Goal: Transaction & Acquisition: Book appointment/travel/reservation

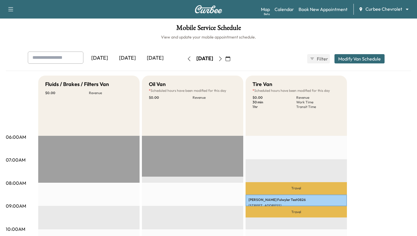
scroll to position [10, 0]
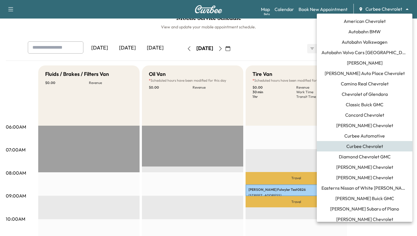
click at [369, 11] on body "Support Log Out Map Beta Calendar Book New Appointment Curbee Chevrolet *******…" at bounding box center [208, 108] width 417 height 236
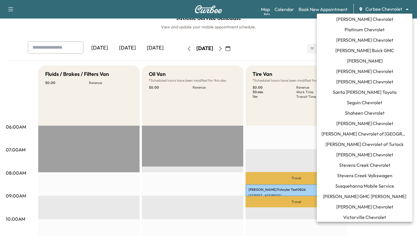
scroll to position [454, 0]
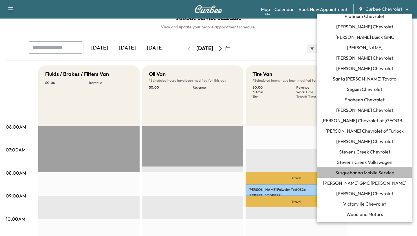
click at [354, 170] on span "Susquehanna Mobile Service" at bounding box center [365, 172] width 59 height 7
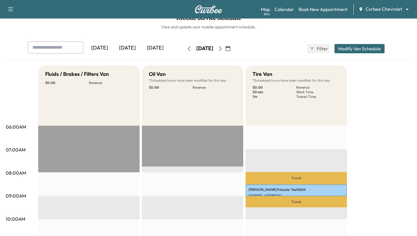
scroll to position [0, 0]
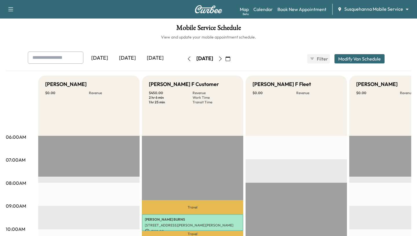
click at [223, 58] on icon "button" at bounding box center [220, 59] width 5 height 5
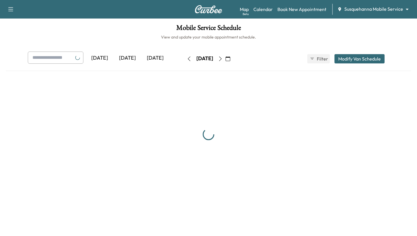
click at [226, 58] on button "button" at bounding box center [221, 58] width 10 height 9
click at [223, 58] on icon "button" at bounding box center [220, 59] width 5 height 5
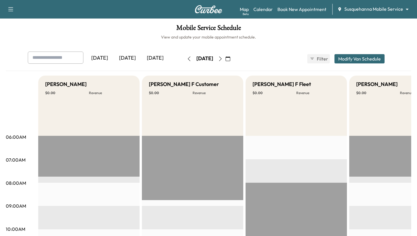
click at [226, 58] on div "[DATE]" at bounding box center [204, 58] width 41 height 9
click at [223, 58] on icon "button" at bounding box center [220, 59] width 5 height 5
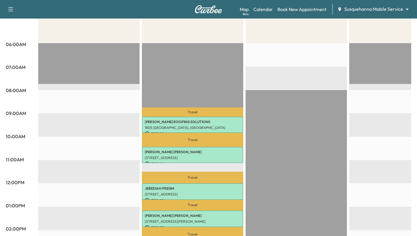
scroll to position [141, 0]
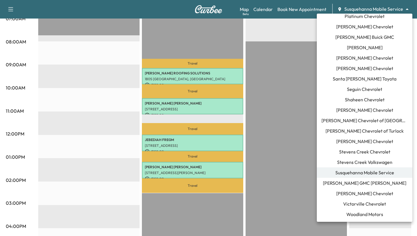
scroll to position [453, 0]
click at [359, 194] on span "[PERSON_NAME] Chevrolet" at bounding box center [365, 193] width 57 height 7
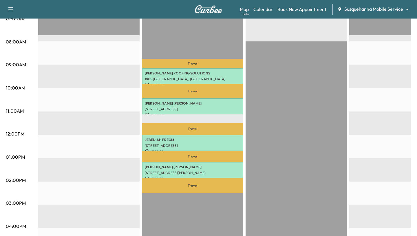
scroll to position [0, 0]
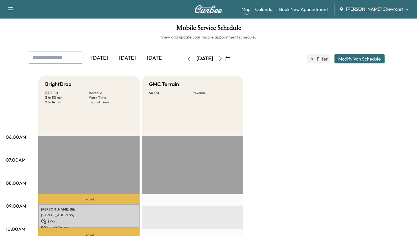
click at [184, 59] on button "button" at bounding box center [189, 58] width 10 height 9
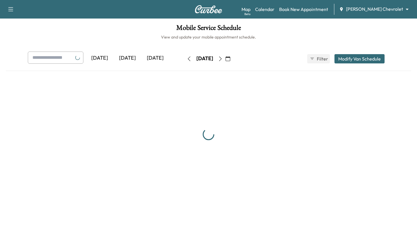
click at [184, 59] on button "button" at bounding box center [189, 58] width 10 height 9
click at [187, 59] on icon "button" at bounding box center [189, 59] width 5 height 5
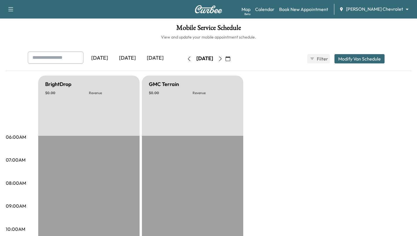
click at [187, 59] on icon "button" at bounding box center [189, 59] width 5 height 5
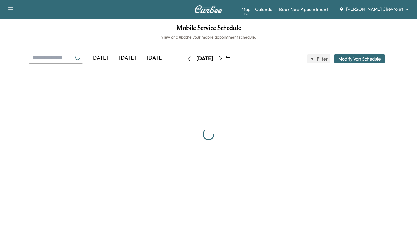
click at [187, 59] on icon "button" at bounding box center [189, 59] width 5 height 5
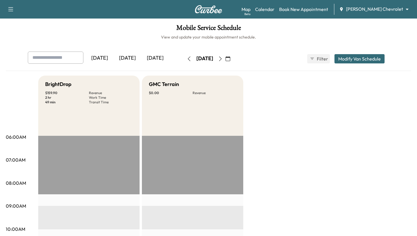
click at [184, 58] on button "button" at bounding box center [189, 58] width 10 height 9
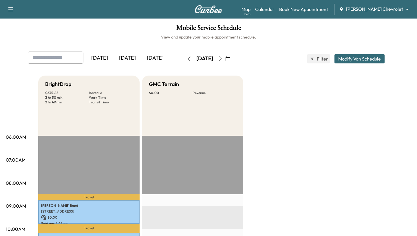
click at [187, 58] on icon "button" at bounding box center [189, 59] width 5 height 5
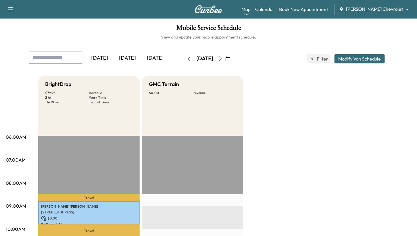
click at [223, 58] on icon "button" at bounding box center [220, 59] width 5 height 5
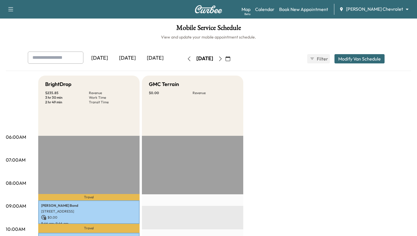
click at [223, 58] on icon "button" at bounding box center [220, 59] width 5 height 5
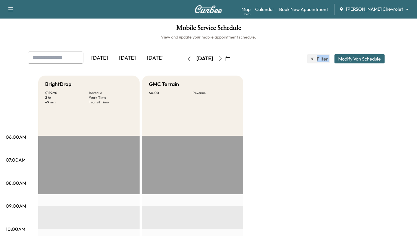
click at [226, 58] on div "[DATE]" at bounding box center [204, 58] width 41 height 9
click at [223, 57] on icon "button" at bounding box center [220, 59] width 5 height 5
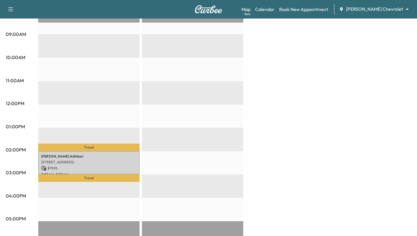
scroll to position [205, 0]
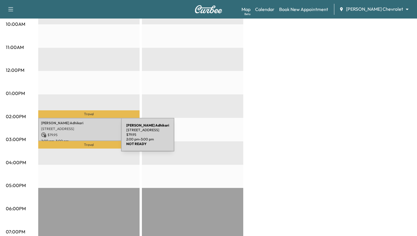
click at [78, 138] on div "[PERSON_NAME] [STREET_ADDRESS] $ 79.95 2:00 pm - 3:00 pm" at bounding box center [88, 129] width 101 height 23
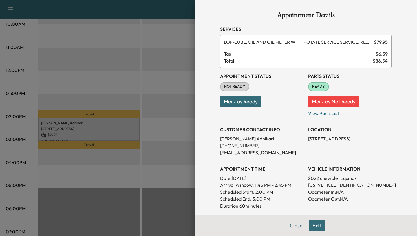
click at [252, 103] on button "Mark as Ready" at bounding box center [240, 102] width 41 height 12
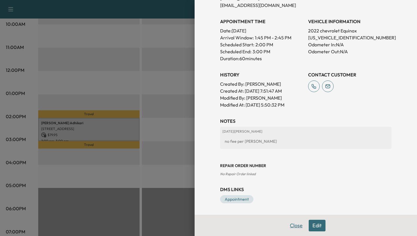
click at [299, 226] on button "Close" at bounding box center [296, 226] width 20 height 12
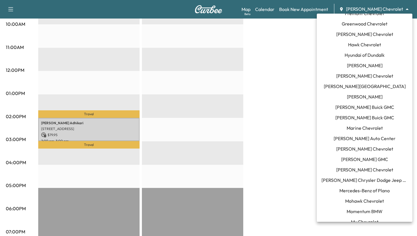
scroll to position [0, 0]
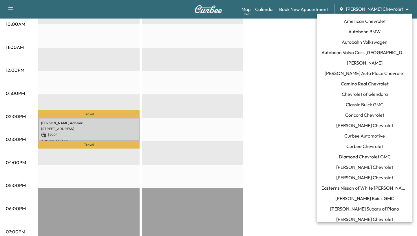
click at [354, 144] on span "Curbee Chevrolet" at bounding box center [365, 146] width 37 height 7
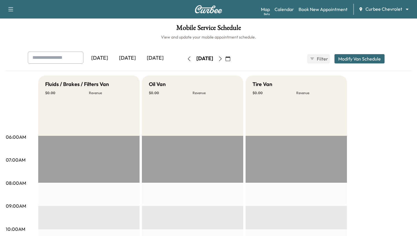
click at [184, 56] on button "button" at bounding box center [189, 58] width 10 height 9
click at [226, 55] on button "button" at bounding box center [221, 58] width 10 height 9
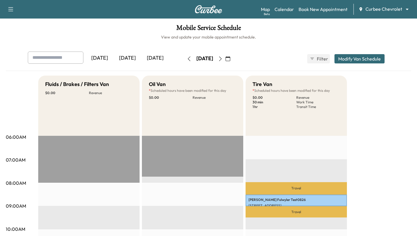
scroll to position [45, 0]
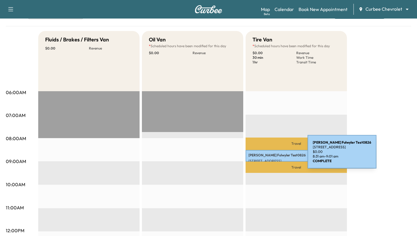
click at [264, 155] on p "[PERSON_NAME] Test0826" at bounding box center [297, 155] width 96 height 5
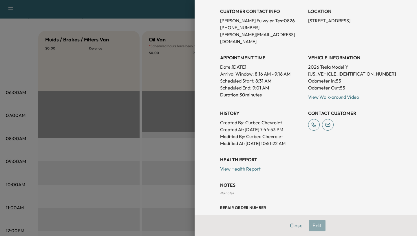
scroll to position [113, 0]
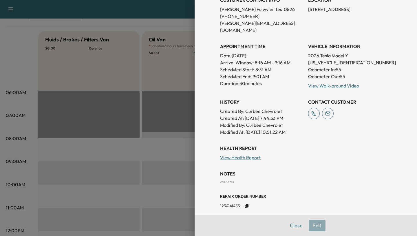
click at [248, 108] on p "Created By : Curbee Chevrolet" at bounding box center [261, 111] width 83 height 7
click at [141, 59] on div at bounding box center [208, 118] width 417 height 236
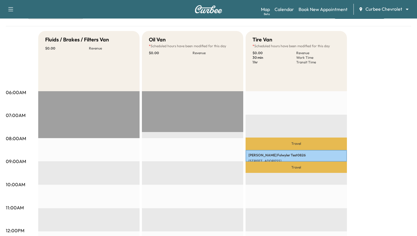
click at [389, 8] on body "Support Log Out Map Beta Calendar Book New Appointment Curbee Chevrolet *******…" at bounding box center [208, 73] width 417 height 236
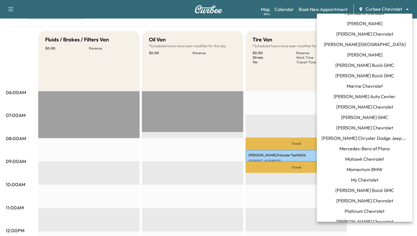
scroll to position [262, 0]
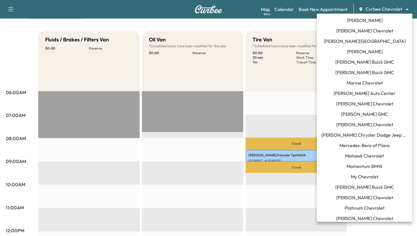
click at [358, 164] on span "Momentum BMW" at bounding box center [365, 166] width 36 height 7
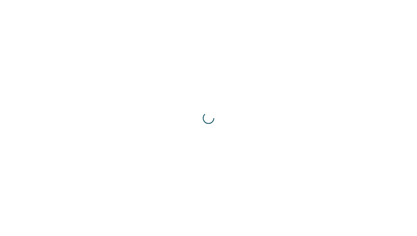
scroll to position [0, 0]
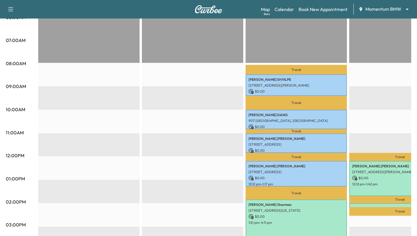
scroll to position [121, 0]
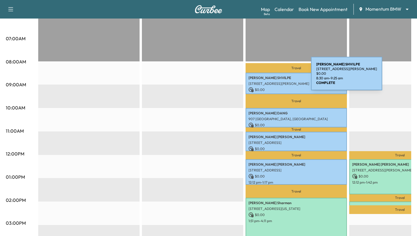
click at [268, 77] on p "[PERSON_NAME]" at bounding box center [297, 78] width 96 height 5
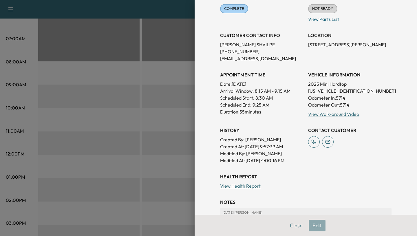
scroll to position [139, 0]
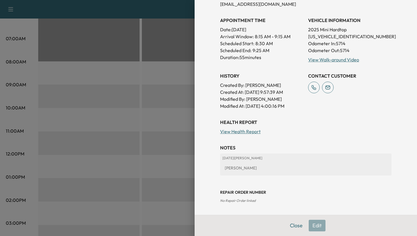
click at [148, 154] on div at bounding box center [208, 118] width 417 height 236
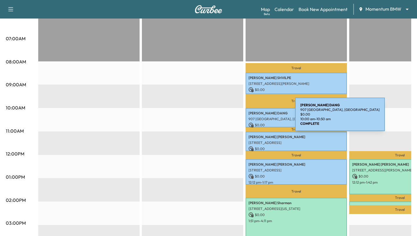
click at [252, 118] on p "907 [GEOGRAPHIC_DATA], [GEOGRAPHIC_DATA]" at bounding box center [297, 119] width 96 height 5
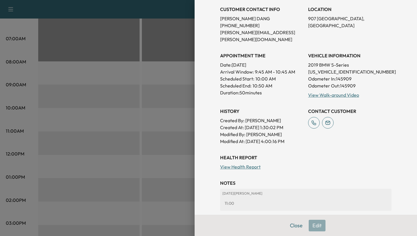
scroll to position [161, 0]
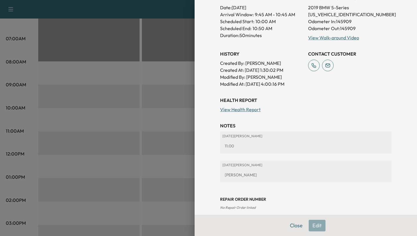
click at [154, 167] on div at bounding box center [208, 118] width 417 height 236
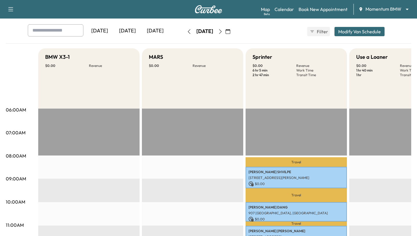
scroll to position [0, 0]
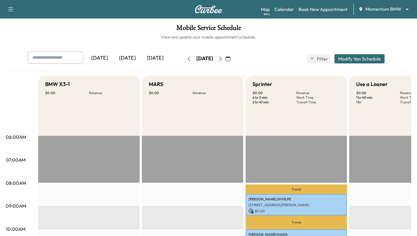
click at [184, 59] on button "button" at bounding box center [189, 58] width 10 height 9
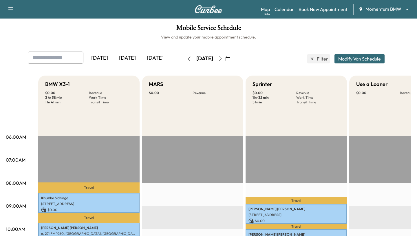
click at [187, 59] on icon "button" at bounding box center [189, 59] width 5 height 5
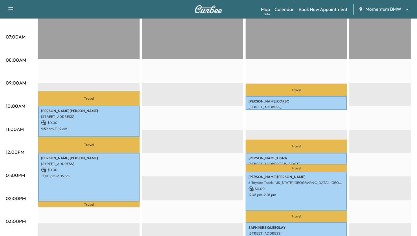
scroll to position [169, 0]
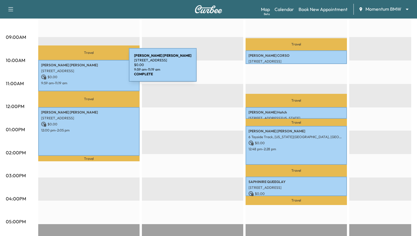
click at [86, 69] on p "[STREET_ADDRESS]" at bounding box center [89, 71] width 96 height 5
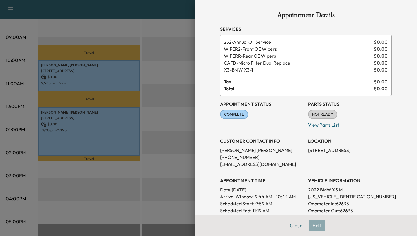
scroll to position [158, 0]
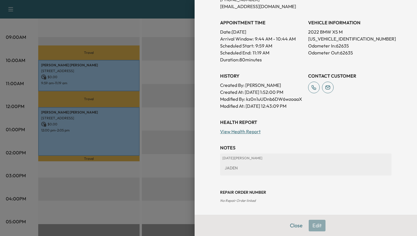
click at [259, 98] on p "Modified By : kz0n1uUDnb6DW6wzoaaX" at bounding box center [261, 99] width 83 height 7
copy p "kz0n1uUDnb6DW6wzoaaX"
click at [294, 229] on button "Close" at bounding box center [296, 226] width 20 height 12
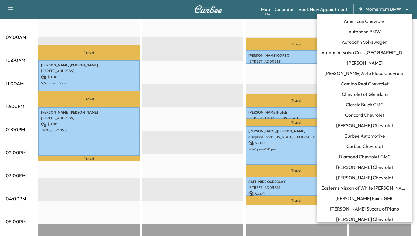
scroll to position [310, 0]
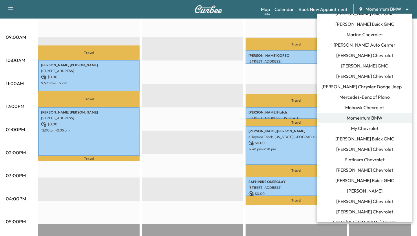
click at [346, 84] on span "[PERSON_NAME] Chrysler Dodge Jeep RAM of [GEOGRAPHIC_DATA]" at bounding box center [365, 86] width 86 height 7
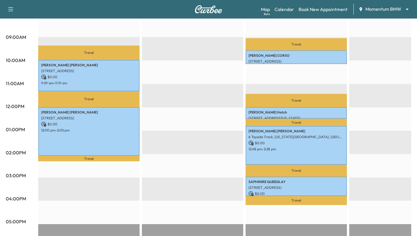
scroll to position [0, 0]
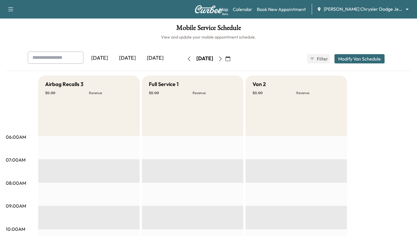
click at [127, 56] on div "[DATE]" at bounding box center [128, 58] width 28 height 13
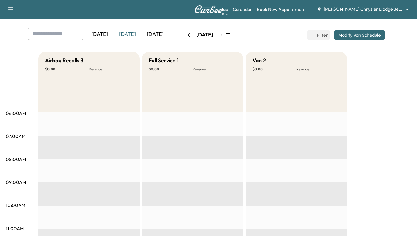
scroll to position [15, 0]
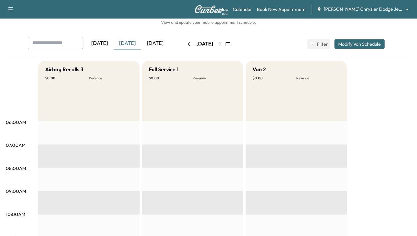
click at [187, 43] on icon "button" at bounding box center [189, 44] width 5 height 5
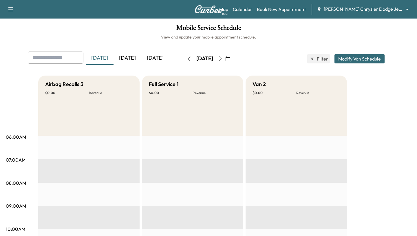
click at [187, 58] on icon "button" at bounding box center [189, 59] width 5 height 5
click at [223, 58] on icon "button" at bounding box center [220, 59] width 5 height 5
click at [233, 58] on button "button" at bounding box center [228, 58] width 10 height 9
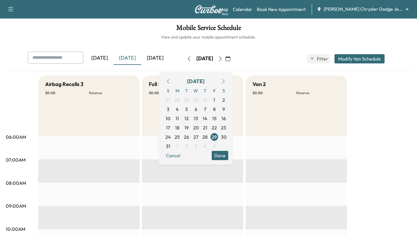
click at [223, 58] on icon "button" at bounding box center [220, 59] width 5 height 5
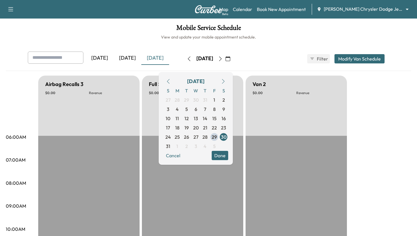
click at [111, 123] on div "Airbag Recalls 3 $ 0.00 Revenue" at bounding box center [88, 106] width 101 height 60
click at [56, 106] on div "Airbag Recalls 3 $ 0.00 Revenue" at bounding box center [88, 106] width 101 height 60
click at [228, 154] on button "Done" at bounding box center [220, 155] width 17 height 9
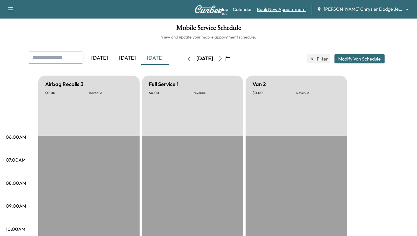
click at [279, 11] on link "Book New Appointment" at bounding box center [281, 9] width 49 height 7
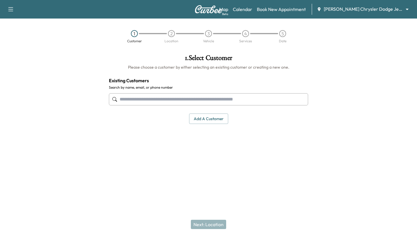
click at [201, 122] on button "Add a customer" at bounding box center [208, 119] width 39 height 11
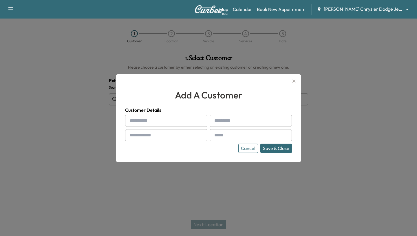
click at [244, 146] on button "Cancel" at bounding box center [249, 148] width 20 height 9
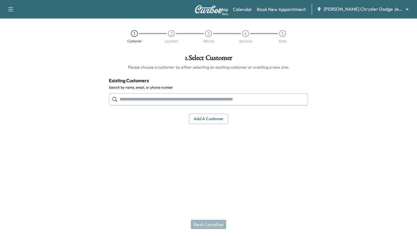
click at [166, 98] on input "text" at bounding box center [208, 99] width 199 height 12
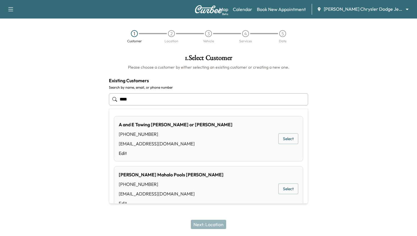
type input "****"
click at [79, 114] on div at bounding box center [52, 109] width 104 height 118
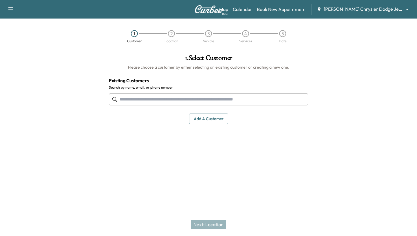
click at [199, 120] on button "Add a customer" at bounding box center [208, 119] width 39 height 11
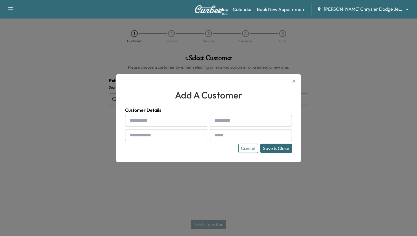
click at [168, 122] on input "text" at bounding box center [166, 121] width 82 height 12
type input "*****"
type input "****"
type input "**********"
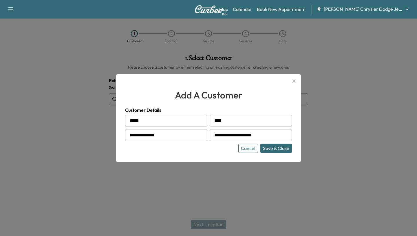
click at [141, 156] on div "**********" at bounding box center [209, 118] width 186 height 88
click at [272, 150] on button "Save & Close" at bounding box center [277, 148] width 32 height 9
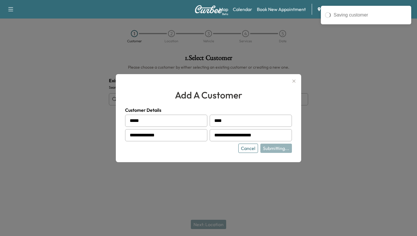
type input "**********"
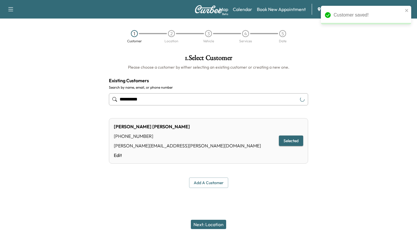
click at [212, 225] on button "Next: Location" at bounding box center [208, 224] width 35 height 9
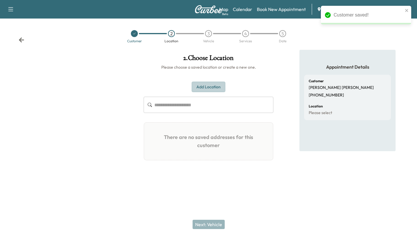
click at [201, 86] on button "Add Location" at bounding box center [209, 87] width 34 height 11
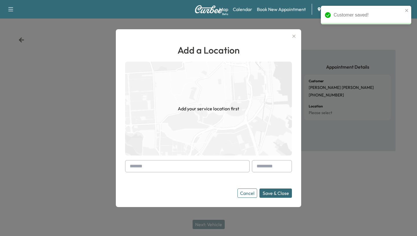
click at [157, 161] on input "text" at bounding box center [187, 166] width 125 height 12
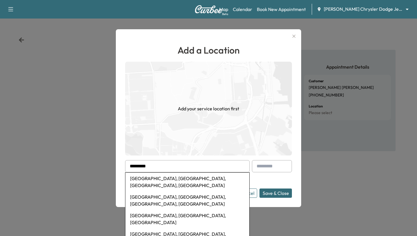
click at [156, 182] on li "[GEOGRAPHIC_DATA], [GEOGRAPHIC_DATA], [GEOGRAPHIC_DATA], [GEOGRAPHIC_DATA]" at bounding box center [188, 182] width 124 height 19
type input "**********"
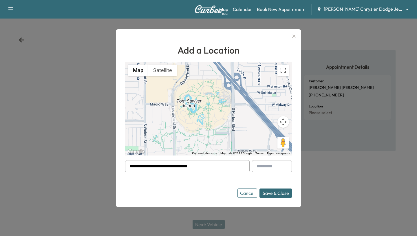
click at [272, 190] on button "Save & Close" at bounding box center [276, 193] width 32 height 9
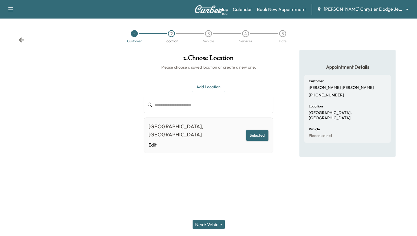
click at [210, 223] on button "Next: Vehicle" at bounding box center [209, 224] width 32 height 9
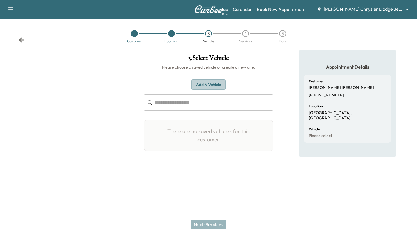
click at [218, 89] on button "Add a Vehicle" at bounding box center [209, 84] width 34 height 11
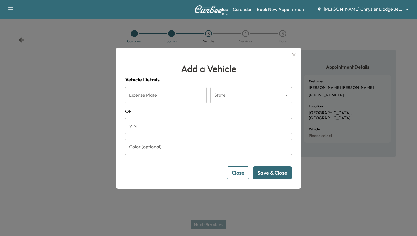
click at [212, 80] on h4 "Vehicle Details" at bounding box center [208, 80] width 167 height 8
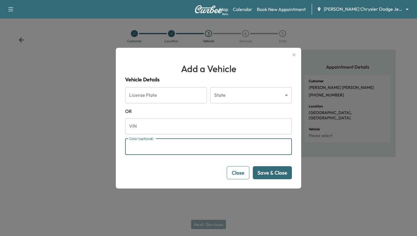
click at [170, 146] on input "Color (optional)" at bounding box center [208, 147] width 167 height 16
click at [174, 122] on input "VIN" at bounding box center [208, 126] width 167 height 16
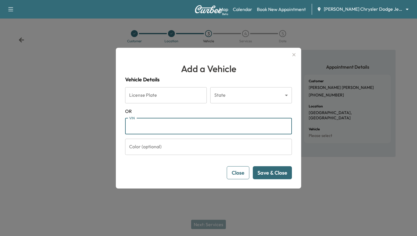
paste input "**********"
type input "**********"
click at [271, 169] on button "Save & Close" at bounding box center [272, 172] width 39 height 13
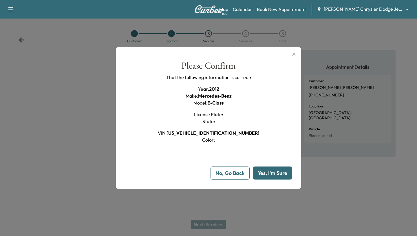
click at [272, 174] on button "Yes, I'm Sure" at bounding box center [272, 173] width 39 height 13
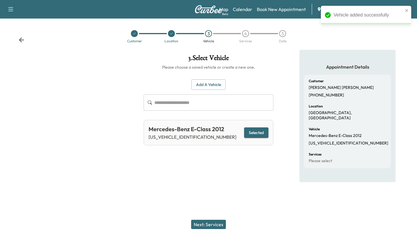
click at [203, 223] on button "Next: Services" at bounding box center [208, 224] width 35 height 9
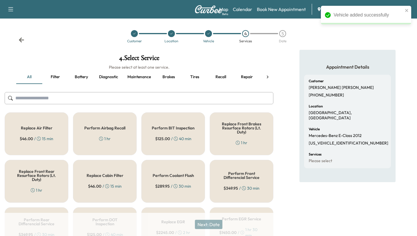
click at [110, 139] on div "1 hr" at bounding box center [105, 139] width 12 height 6
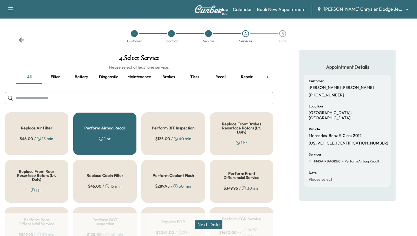
click at [206, 223] on button "Next: Date" at bounding box center [209, 224] width 28 height 9
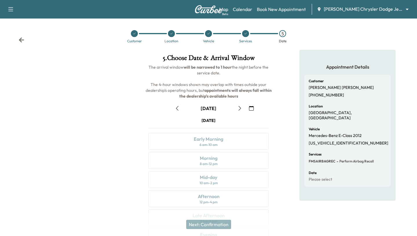
click at [254, 106] on button "button" at bounding box center [252, 108] width 10 height 9
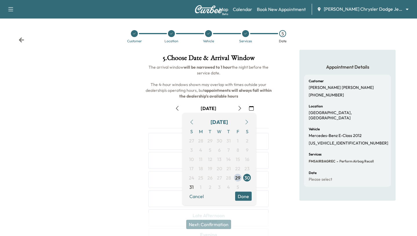
click at [248, 123] on icon "button" at bounding box center [247, 122] width 5 height 5
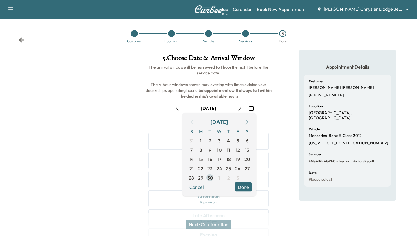
click at [210, 176] on span "30" at bounding box center [211, 177] width 6 height 7
click at [243, 186] on button "Done" at bounding box center [243, 187] width 17 height 9
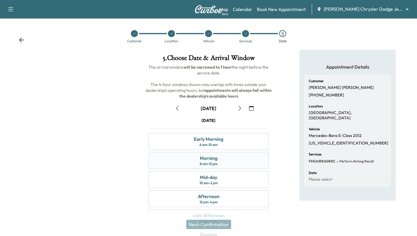
click at [220, 167] on div "Morning 8 am - 12 pm" at bounding box center [208, 160] width 121 height 17
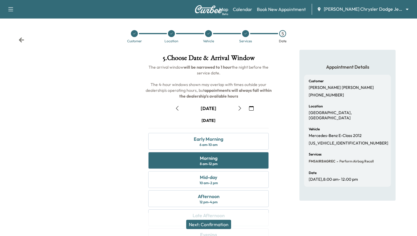
click at [216, 226] on button "Next: Confirmation" at bounding box center [208, 224] width 45 height 9
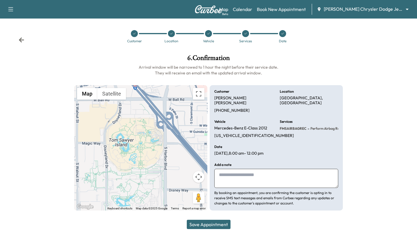
click at [216, 226] on button "Save Appointment" at bounding box center [209, 224] width 44 height 9
click at [272, 10] on link "Book New Appointment" at bounding box center [281, 9] width 49 height 7
click at [247, 13] on div "Map Beta Calendar Book New Appointment [PERSON_NAME] Chrysler Dodge Jeep RAM of…" at bounding box center [315, 9] width 193 height 11
click at [245, 11] on link "Calendar" at bounding box center [242, 9] width 19 height 7
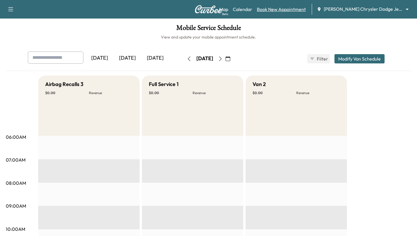
click at [271, 10] on link "Book New Appointment" at bounding box center [281, 9] width 49 height 7
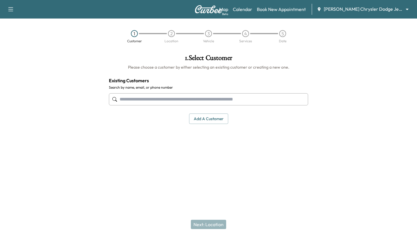
click at [141, 96] on input "text" at bounding box center [208, 99] width 199 height 12
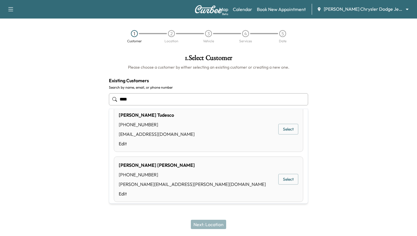
scroll to position [54, 0]
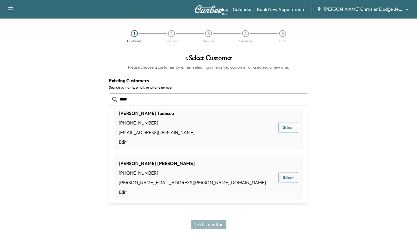
type input "****"
